Goal: Browse casually

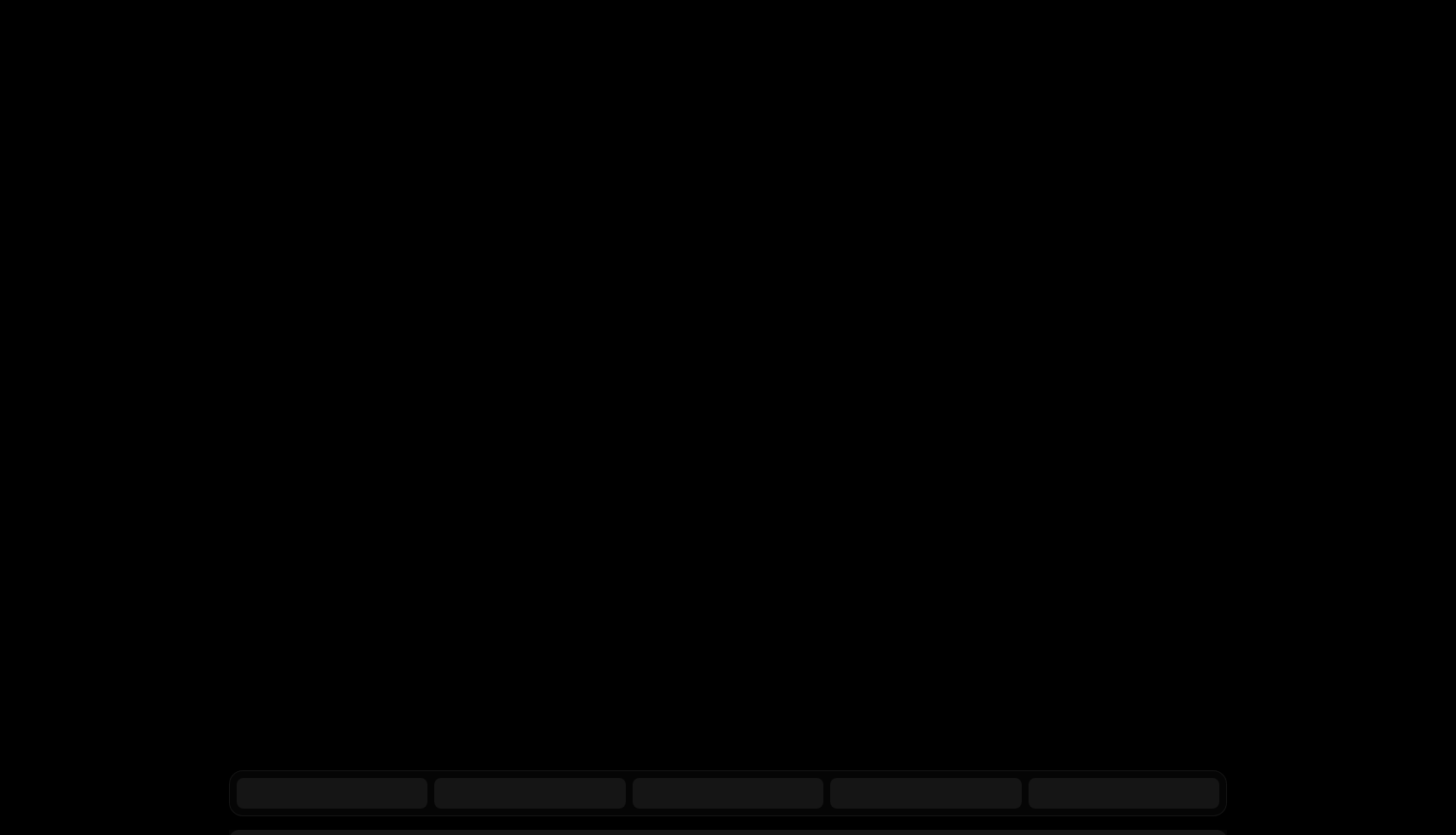
click at [985, 483] on div "AI Products Developers Pricing Docs Resources Summit Sign in Sign Up RELEASED 🔥…" at bounding box center [728, 255] width 1456 height 509
click at [981, 430] on div "RELEASED 🔥 Credit burndown Billing built for product velocity Schematic lets de…" at bounding box center [728, 252] width 1107 height 405
